Goal: Task Accomplishment & Management: Use online tool/utility

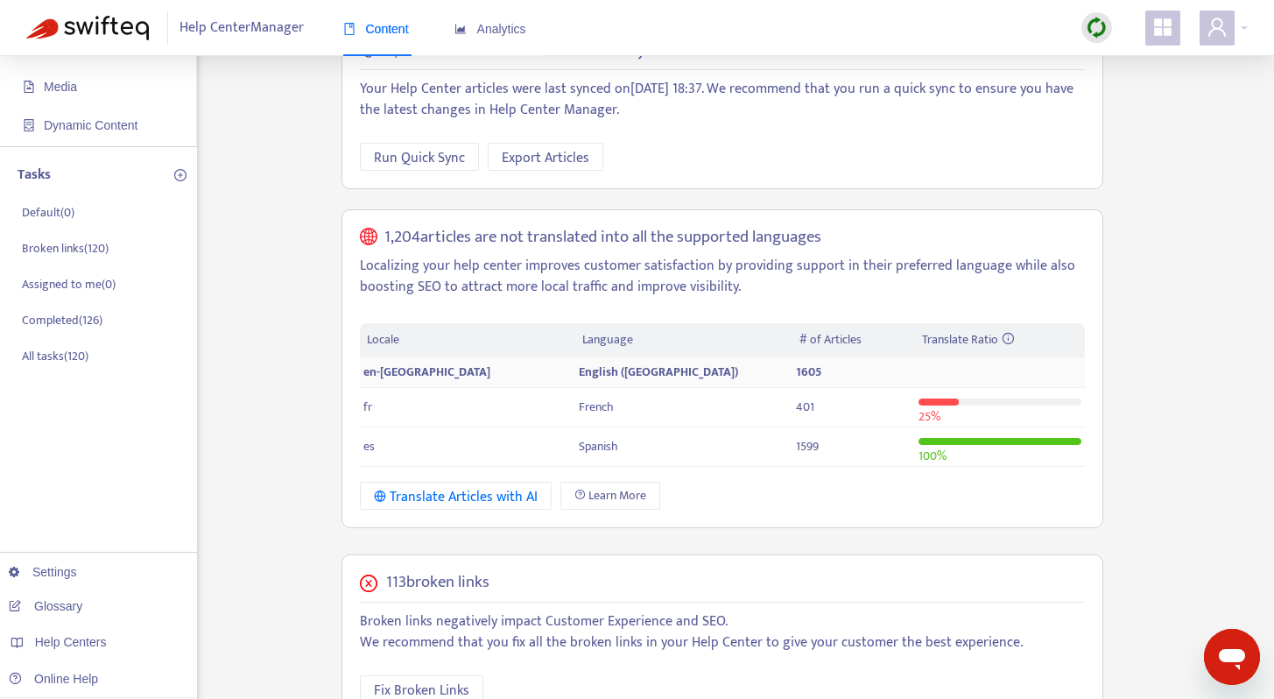
scroll to position [235, 0]
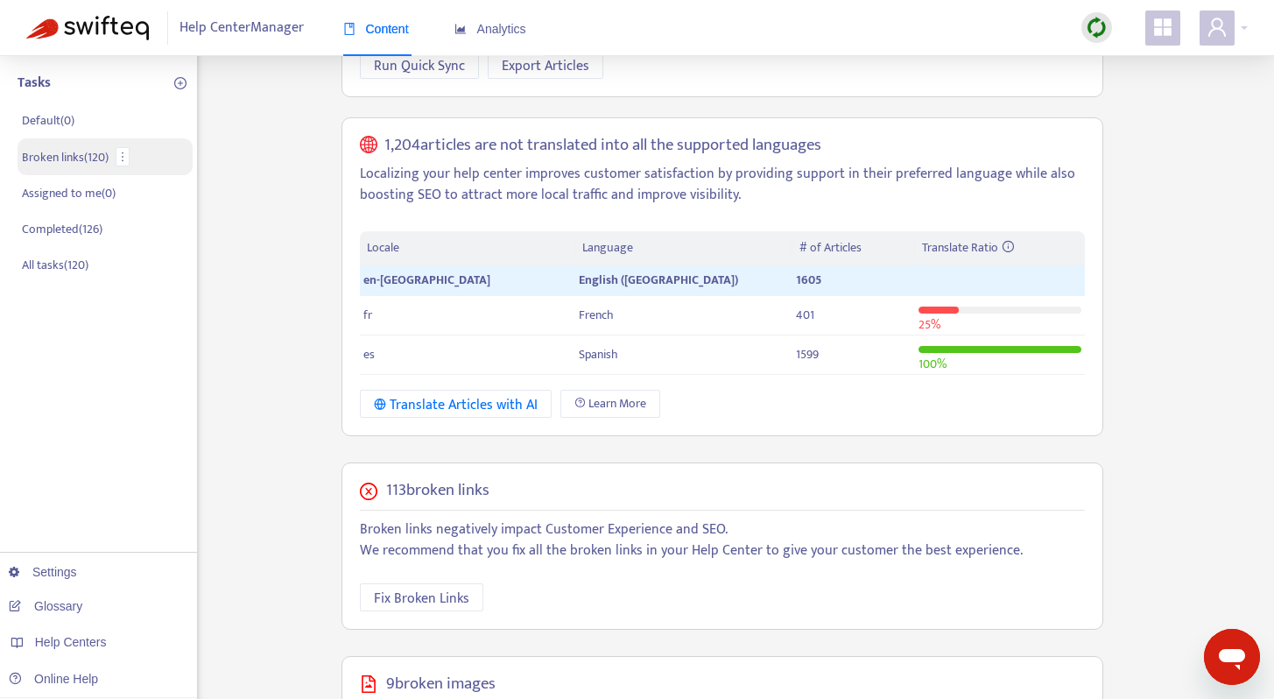
click at [44, 156] on p "Broken links ( 120 )" at bounding box center [65, 157] width 87 height 18
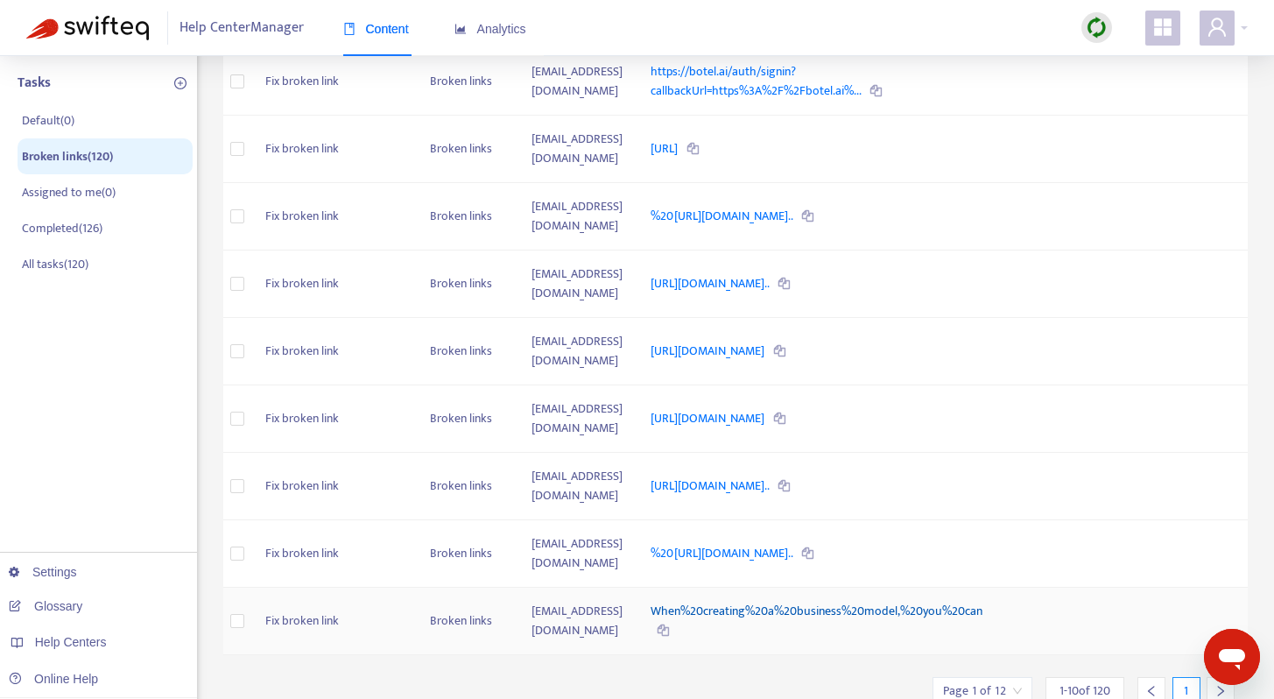
click at [756, 601] on link "When%20creating%20a%20business%20model,%20you%20can" at bounding box center [817, 611] width 332 height 20
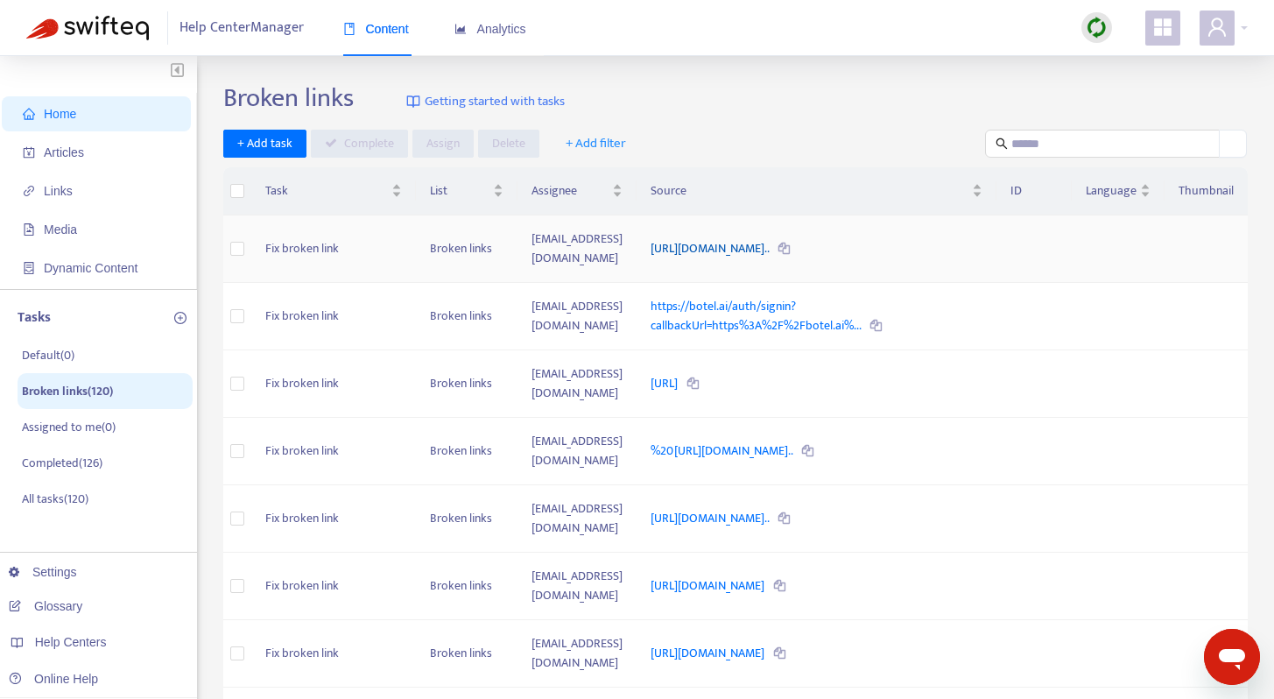
click at [771, 238] on link "https://help.guesty.com/hc/en-gb/articles/19966925800989-Incorre..." at bounding box center [711, 248] width 121 height 20
click at [328, 250] on td "Fix broken link" at bounding box center [333, 248] width 165 height 67
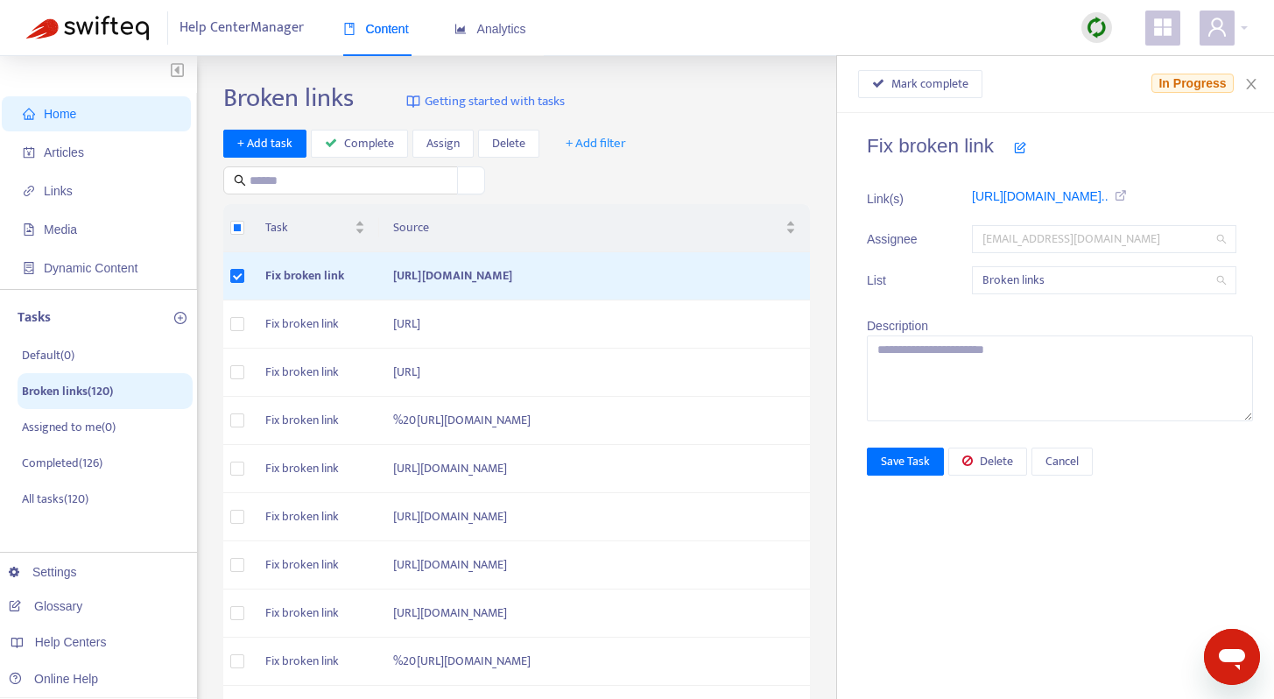
click at [1158, 245] on span "inbal.ronen@guesty.com" at bounding box center [1103, 239] width 243 height 26
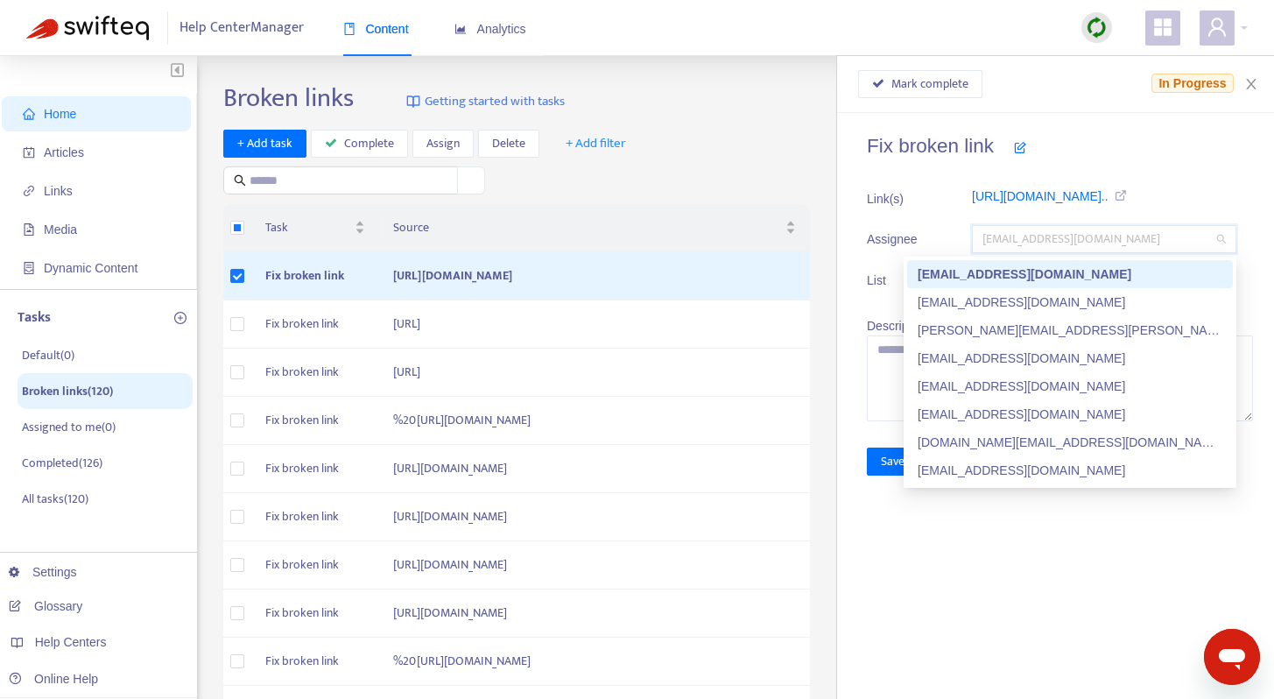
click at [1131, 149] on h4 "Fix broken link" at bounding box center [1060, 146] width 386 height 24
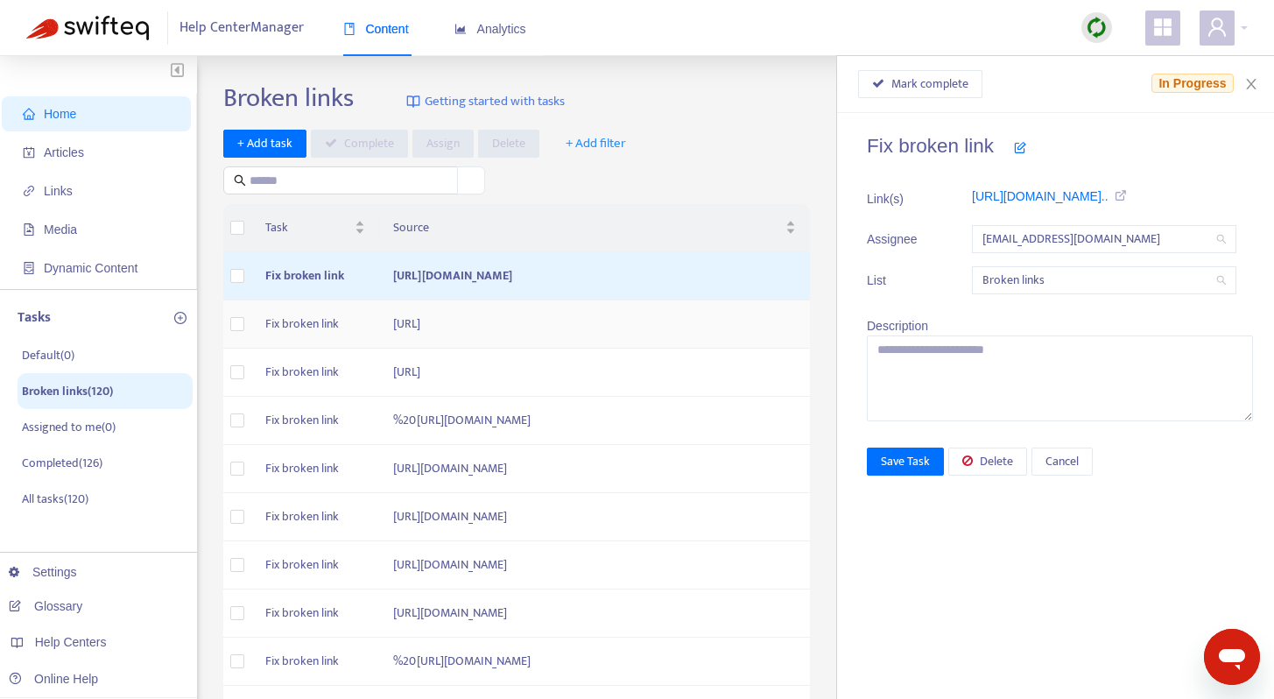
scroll to position [489, 0]
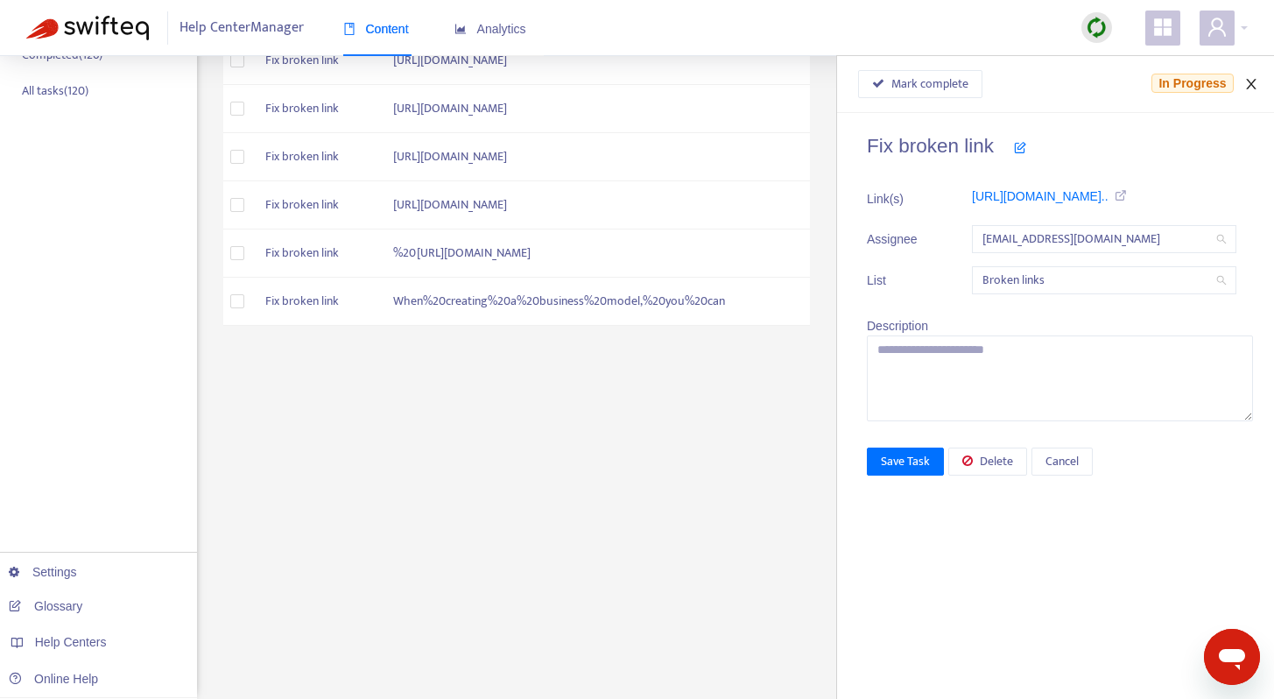
click at [1250, 81] on icon "close" at bounding box center [1251, 84] width 14 height 14
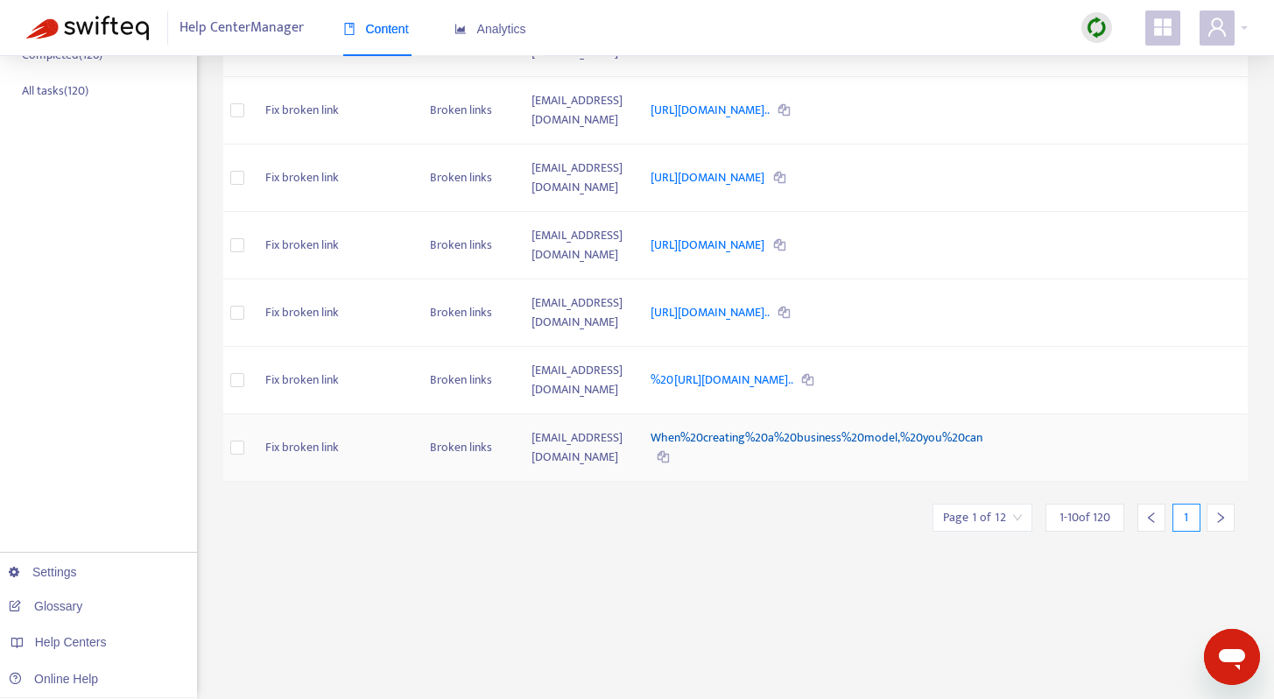
click at [734, 427] on link "When%20creating%20a%20business%20model,%20you%20can" at bounding box center [817, 437] width 332 height 20
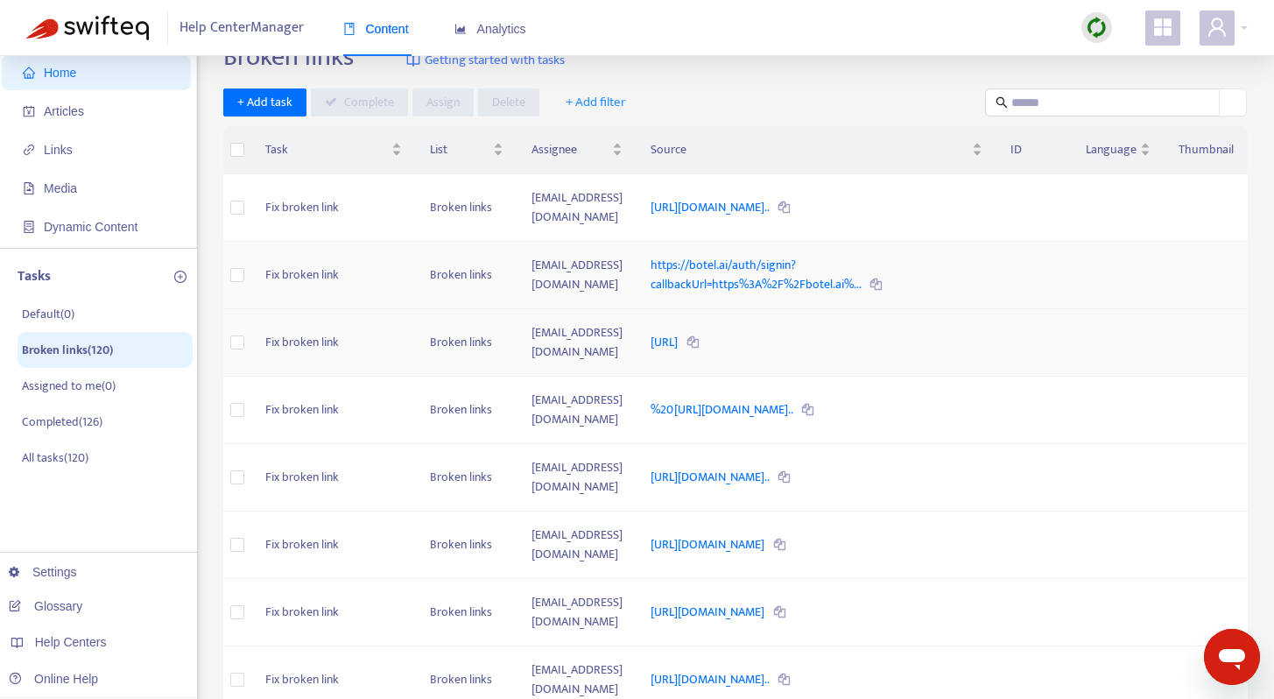
scroll to position [43, 0]
click at [47, 345] on p "Broken links ( 120 )" at bounding box center [67, 349] width 91 height 18
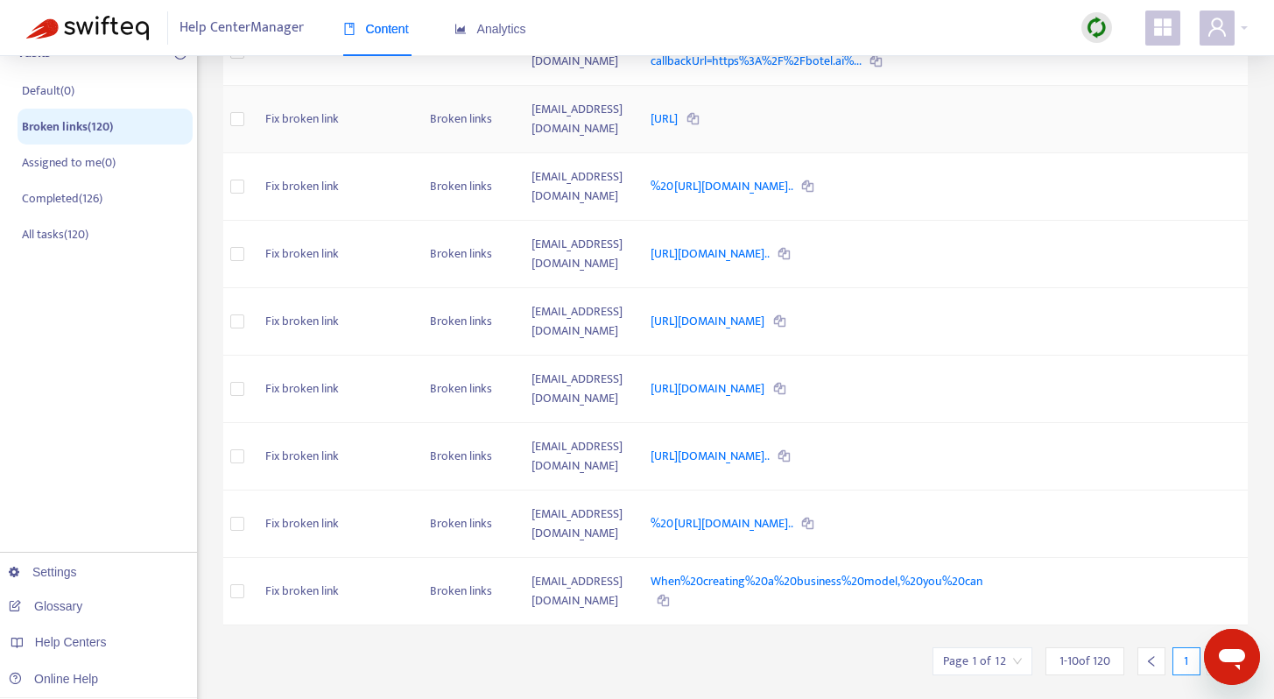
scroll to position [408, 0]
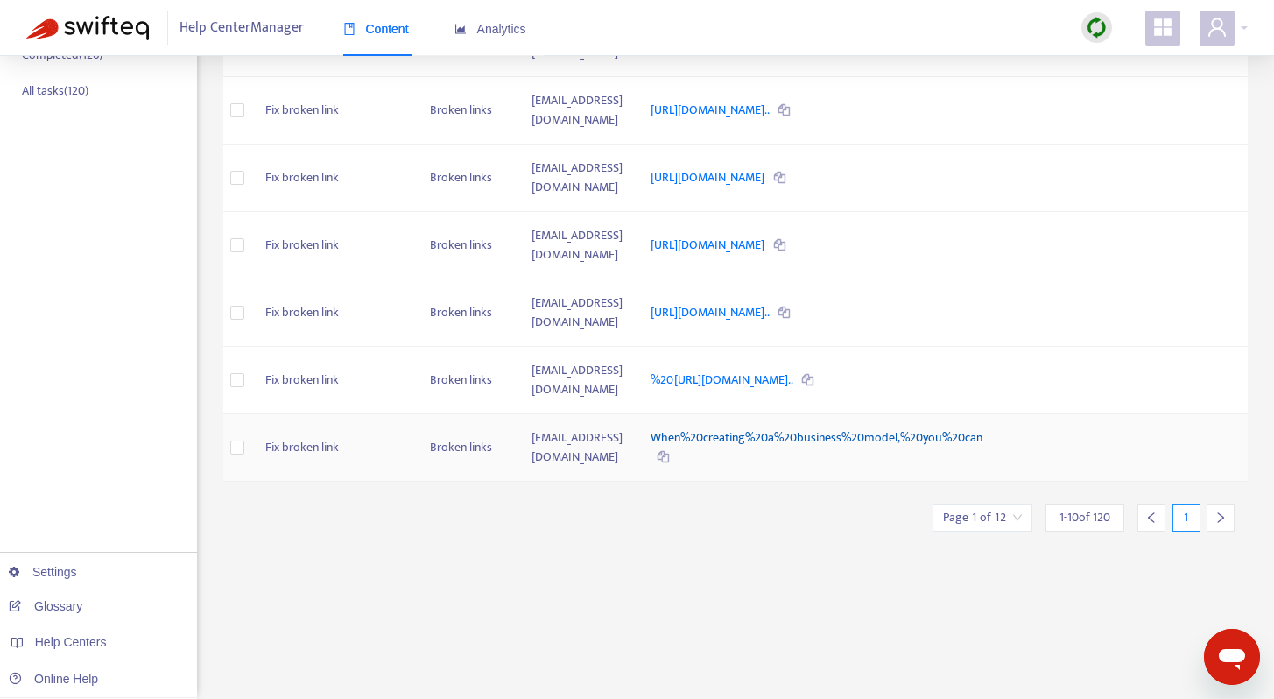
click at [819, 427] on link "When%20creating%20a%20business%20model,%20you%20can" at bounding box center [817, 437] width 332 height 20
click at [795, 370] on link "%20https://help.guesty.com/hc/en-gb/articles/9359361787805-Guest..." at bounding box center [723, 380] width 144 height 20
click at [802, 375] on icon at bounding box center [807, 380] width 11 height 11
click at [295, 414] on td "Fix broken link" at bounding box center [333, 447] width 165 height 67
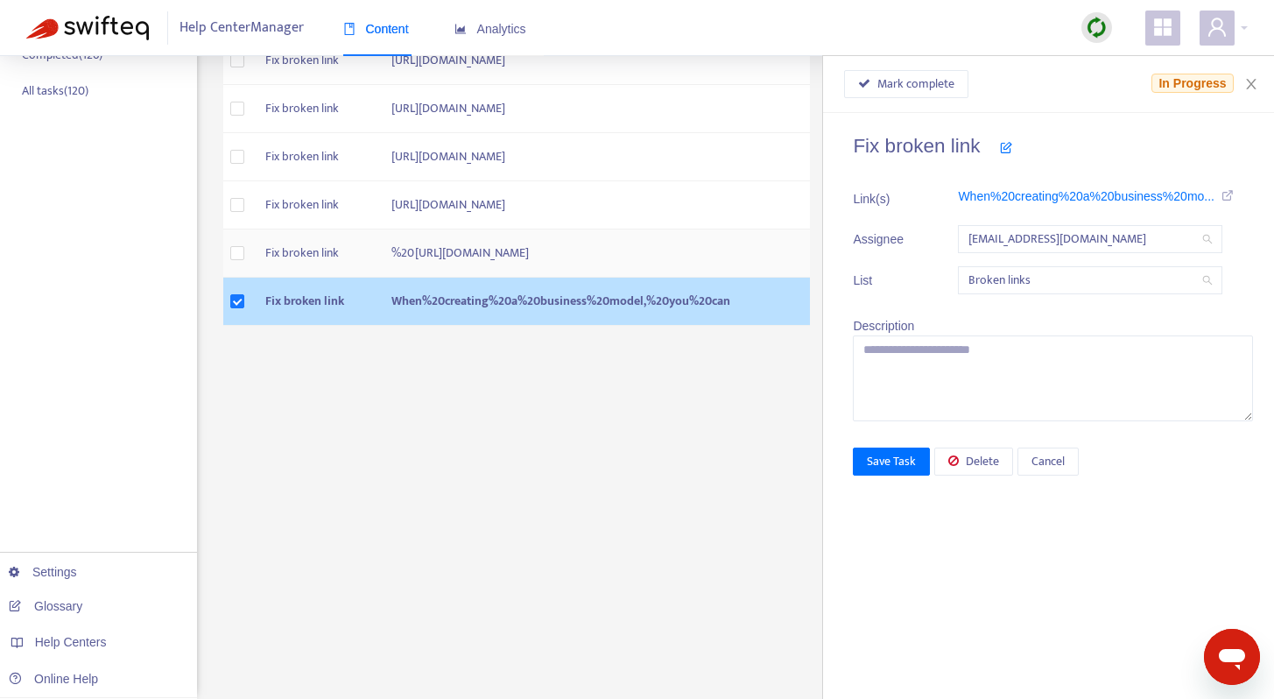
scroll to position [489, 0]
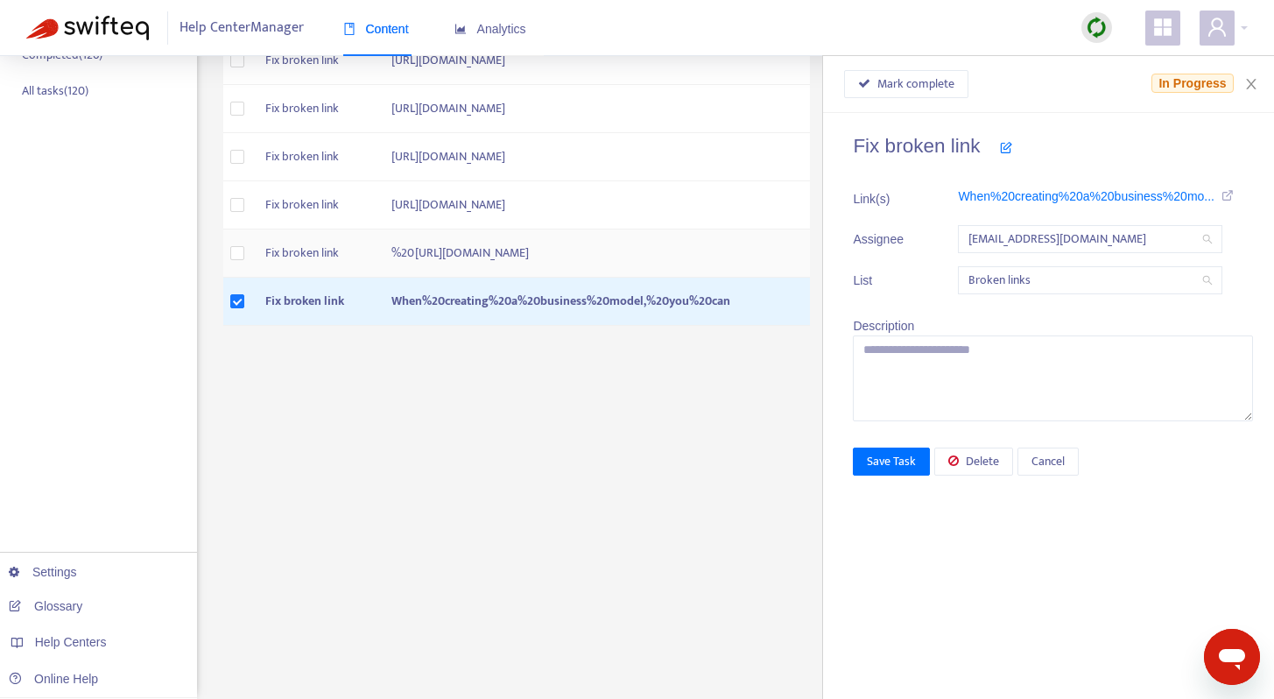
click at [541, 278] on td "%20https://help.guesty.com/hc/en-gb/articles/9359361787805-Guesty-PriceOptimize…" at bounding box center [593, 253] width 433 height 48
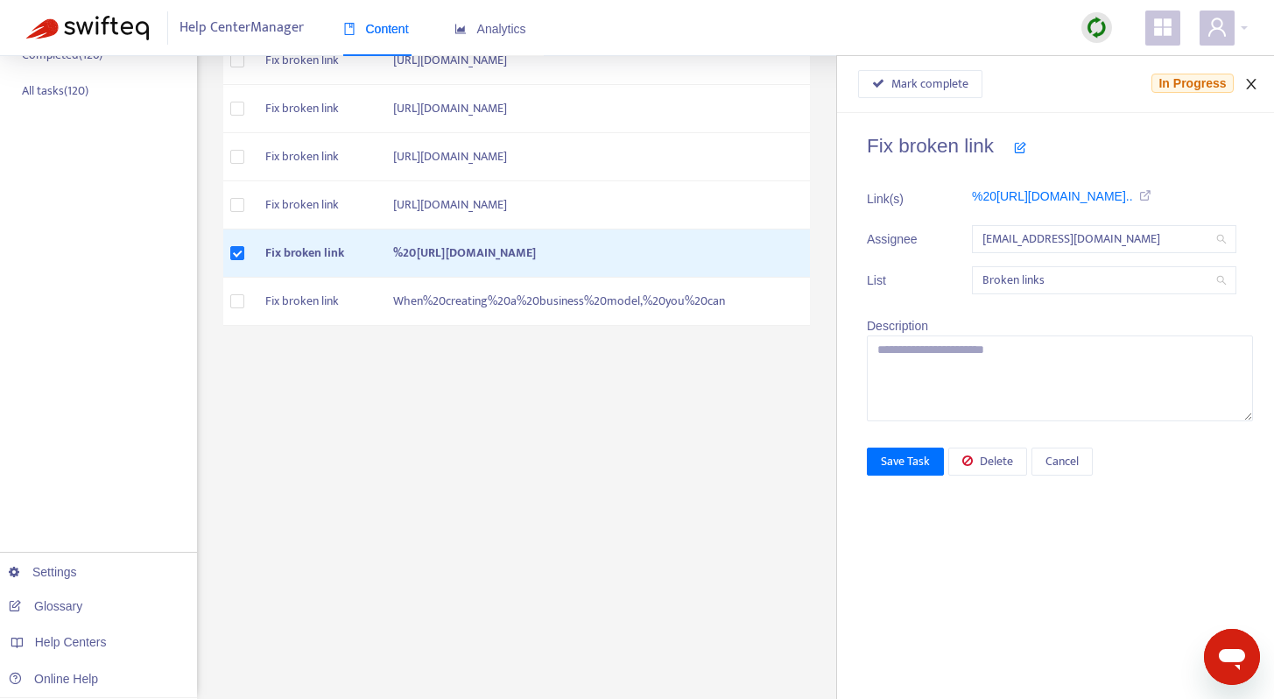
click at [1249, 87] on icon "close" at bounding box center [1251, 84] width 10 height 11
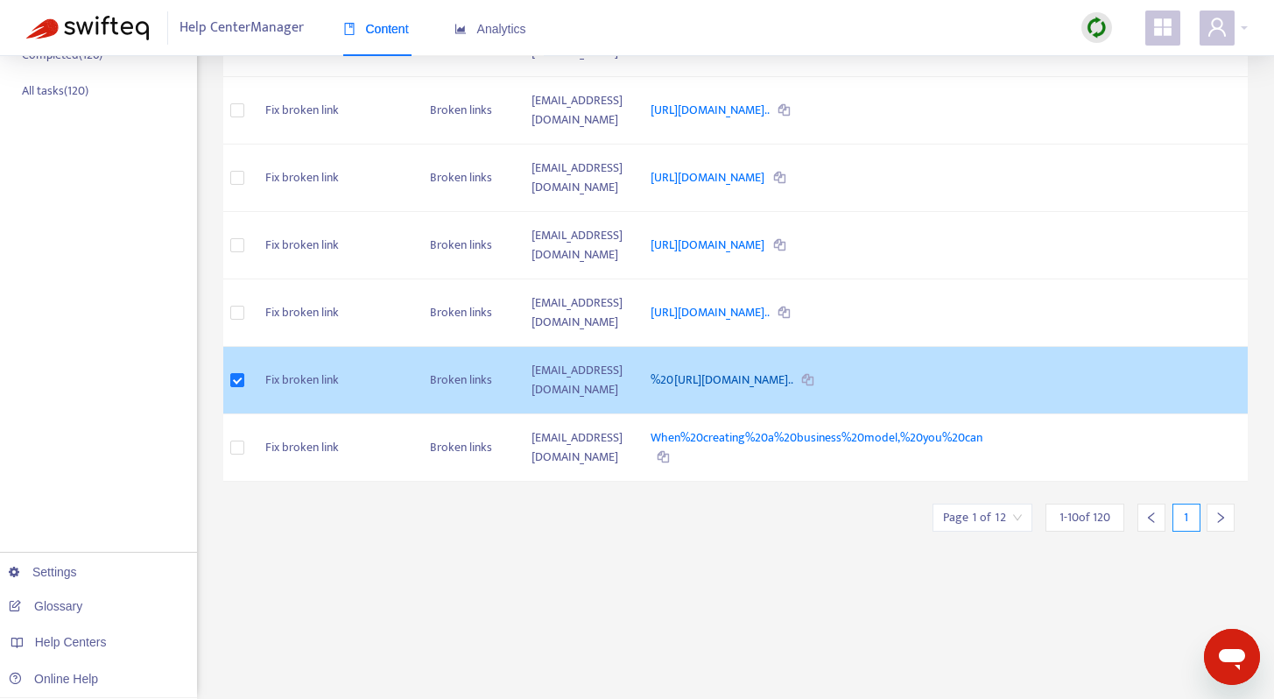
click at [774, 370] on link "%20https://help.guesty.com/hc/en-gb/articles/9359361787805-Guest..." at bounding box center [723, 380] width 144 height 20
click at [721, 370] on link "%20https://help.guesty.com/hc/en-gb/articles/9359361787805-Guest..." at bounding box center [723, 380] width 144 height 20
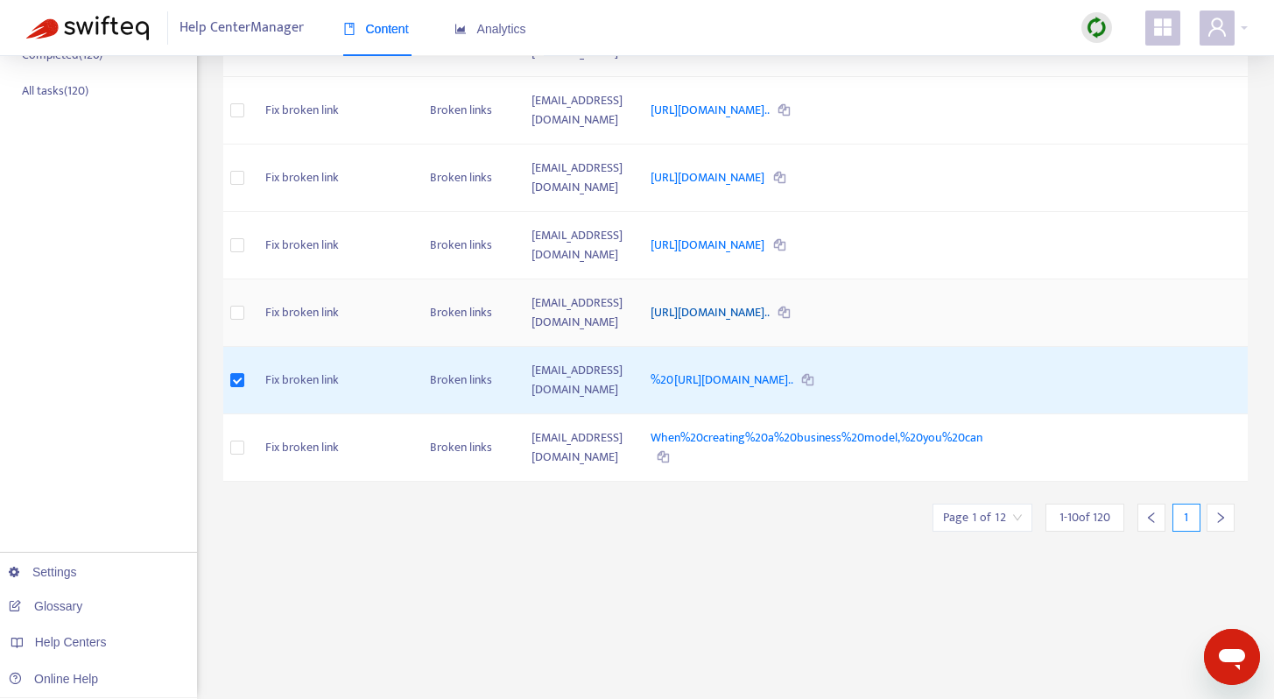
click at [771, 302] on link "https://help.guesty.com/hc/en-gb/articles/10704198291485-Connect..." at bounding box center [711, 312] width 121 height 20
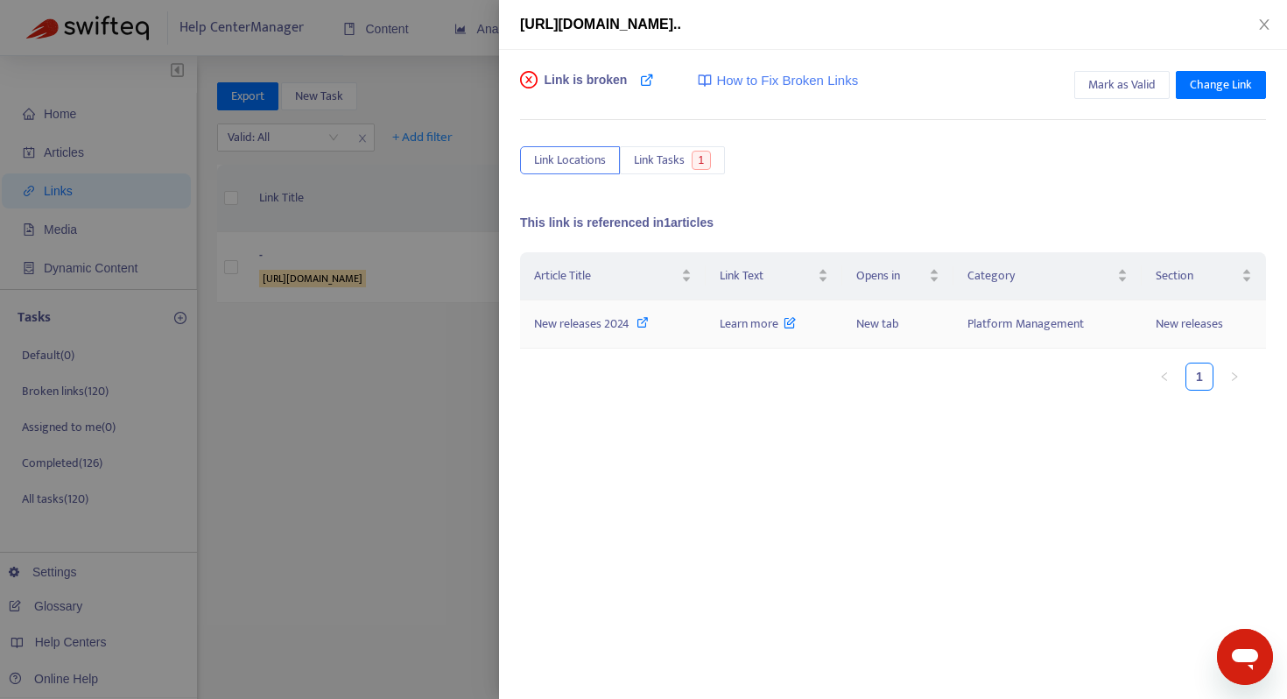
click at [748, 323] on span "Learn more" at bounding box center [758, 323] width 77 height 20
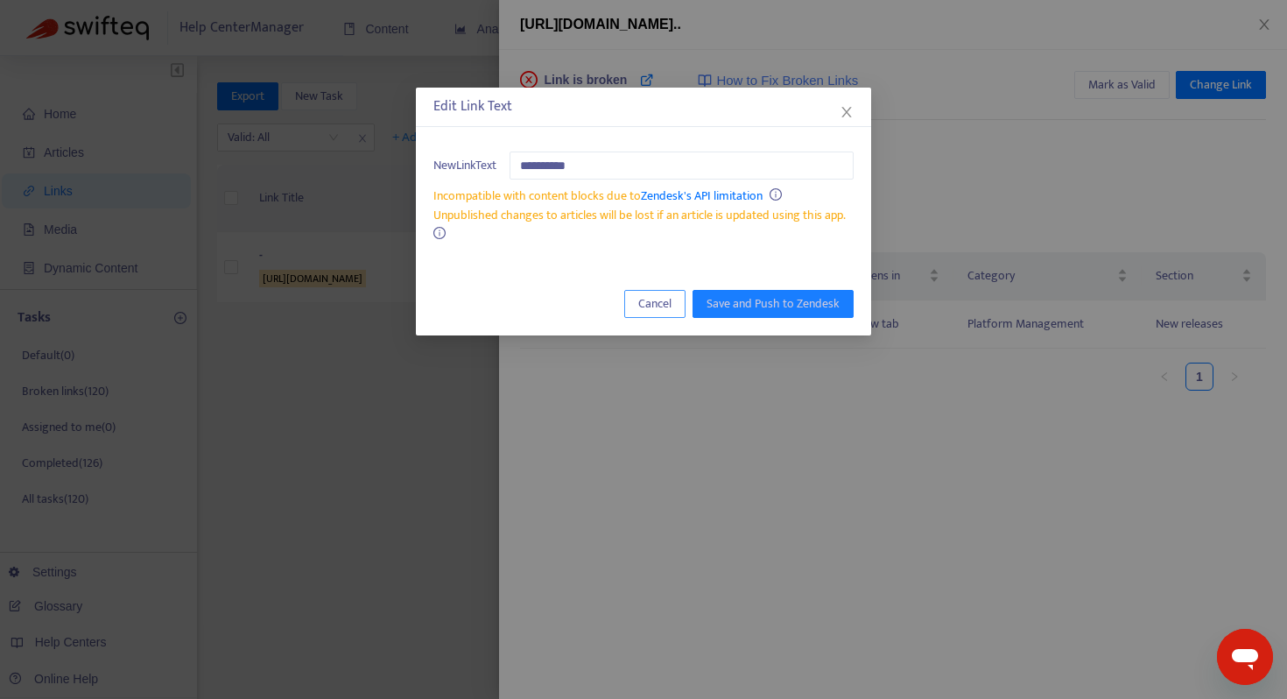
click at [663, 306] on span "Cancel" at bounding box center [654, 303] width 33 height 19
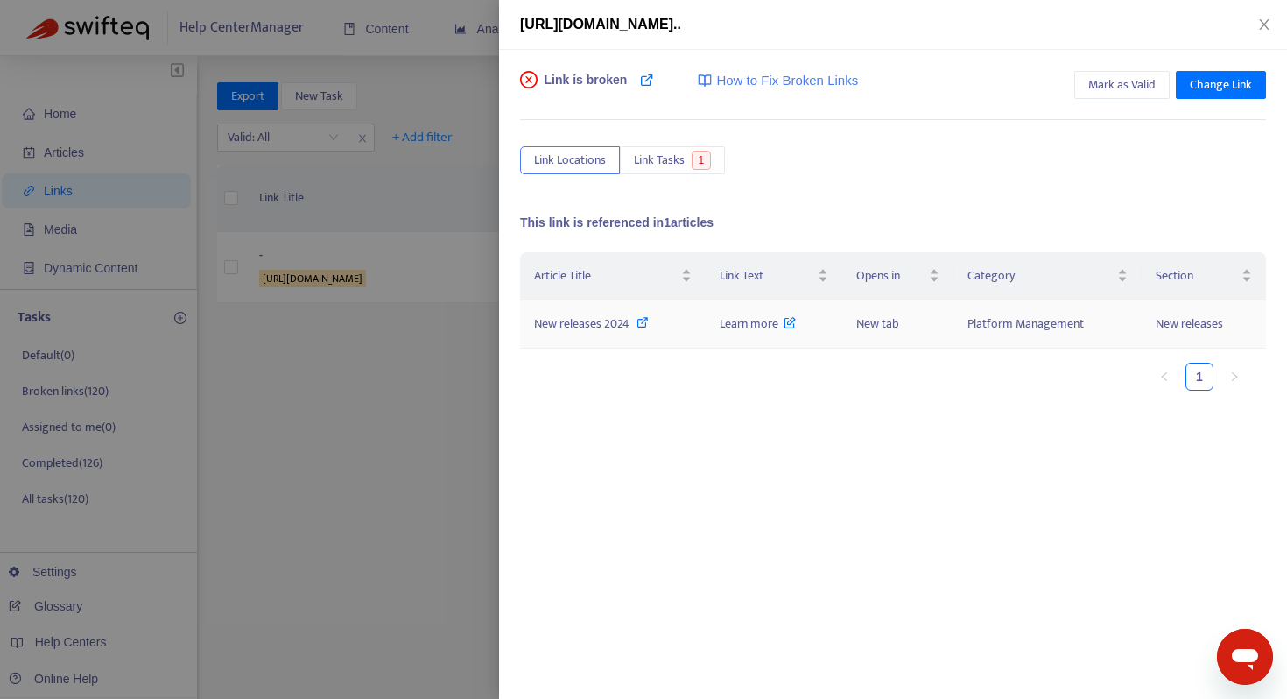
click at [644, 324] on icon at bounding box center [643, 322] width 12 height 12
click at [771, 79] on span "How to Fix Broken Links" at bounding box center [787, 81] width 142 height 20
click at [1262, 20] on icon "close" at bounding box center [1264, 25] width 14 height 14
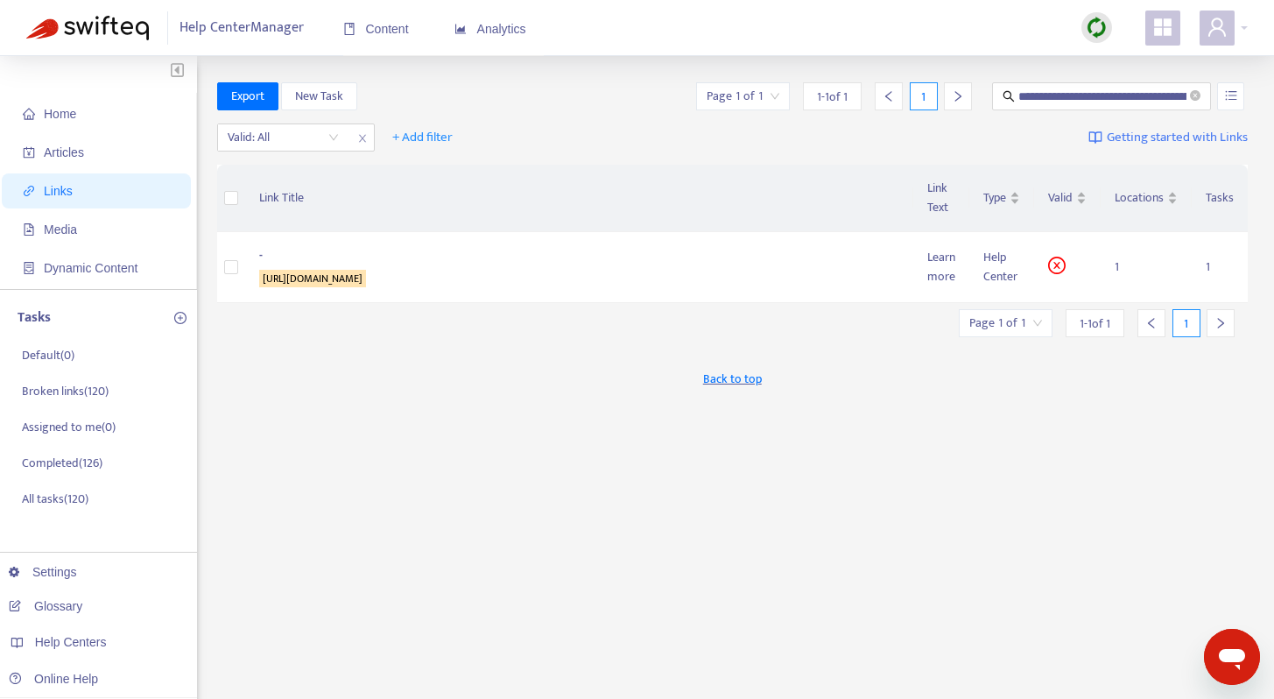
click at [1094, 27] on img at bounding box center [1097, 28] width 22 height 22
click at [1117, 89] on link "Full Sync" at bounding box center [1126, 91] width 63 height 20
